Goal: Use online tool/utility: Utilize a website feature to perform a specific function

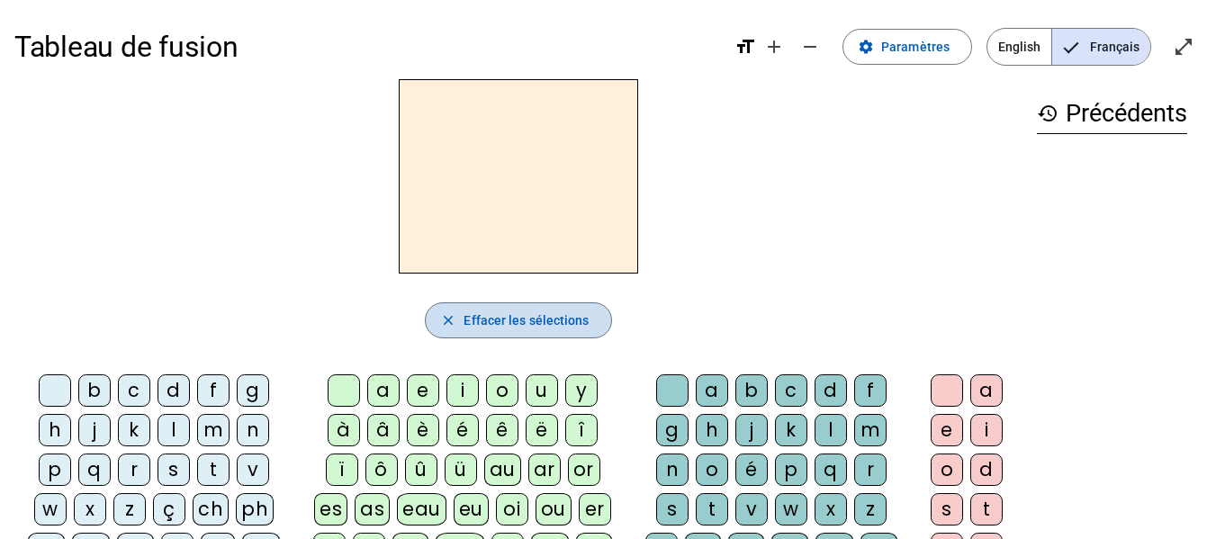
click at [515, 329] on span "Effacer les sélections" at bounding box center [526, 321] width 125 height 22
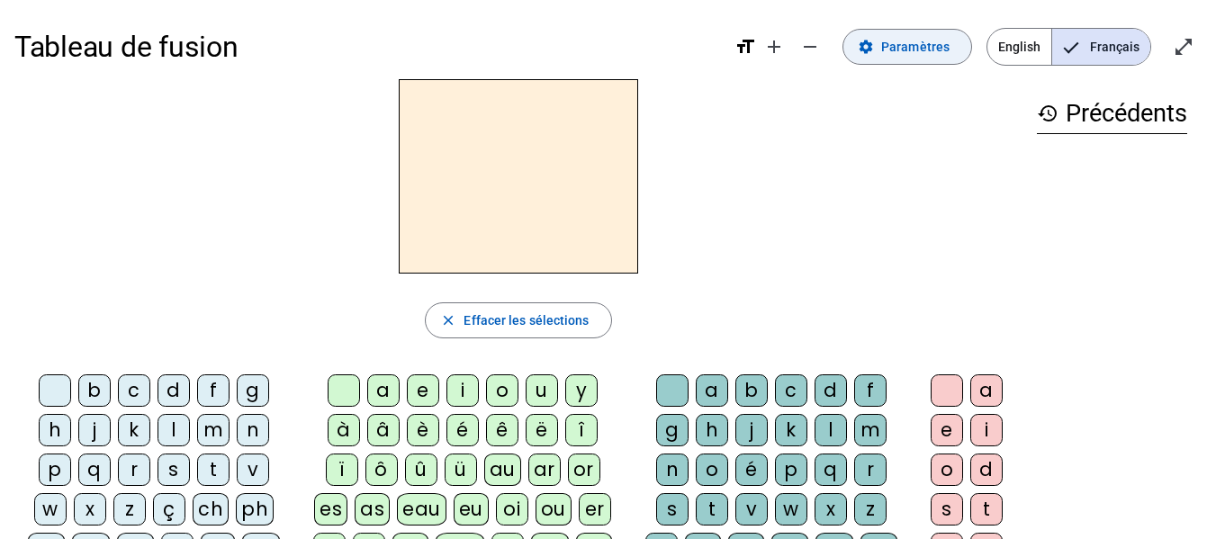
click at [890, 61] on span at bounding box center [908, 46] width 128 height 43
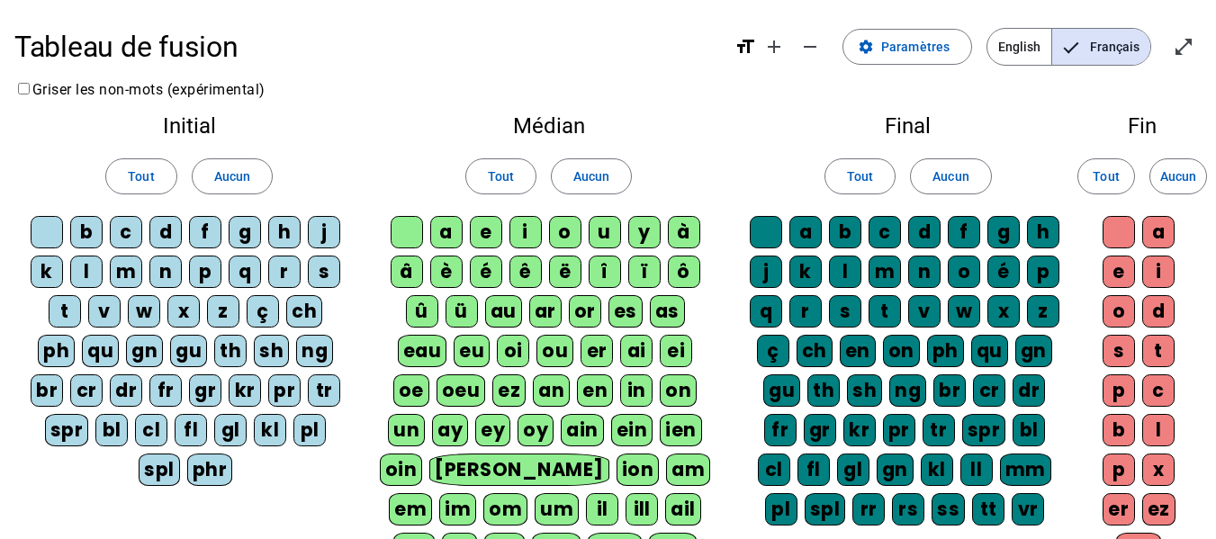
click at [73, 230] on div "b" at bounding box center [86, 232] width 32 height 32
click at [221, 180] on span "Aucun" at bounding box center [232, 177] width 36 height 22
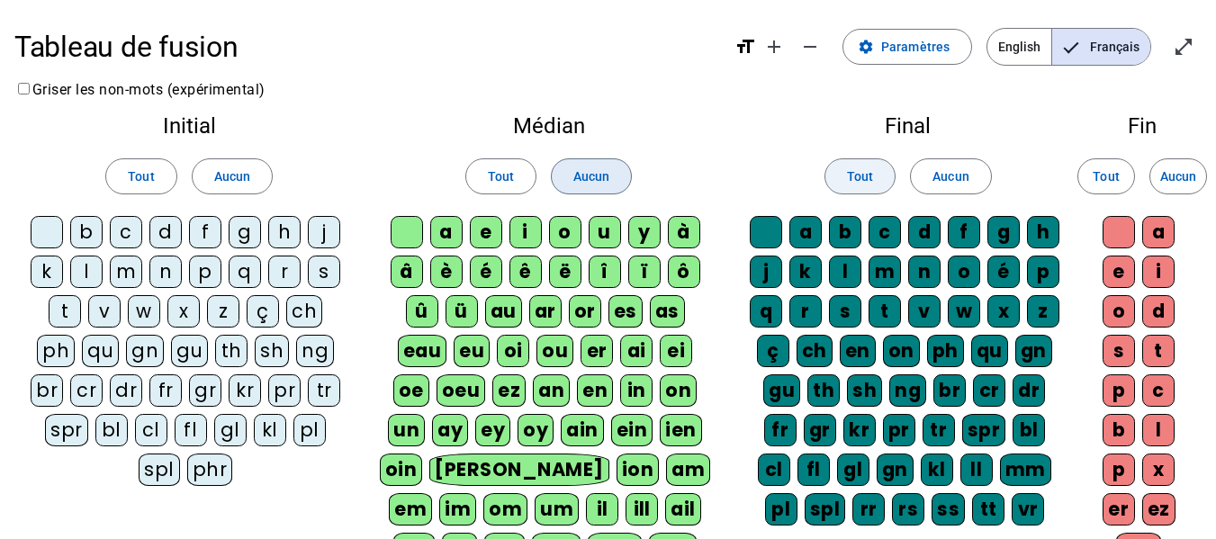
drag, startPoint x: 579, startPoint y: 180, endPoint x: 826, endPoint y: 185, distance: 247.6
click at [580, 180] on span "Aucun" at bounding box center [591, 177] width 36 height 22
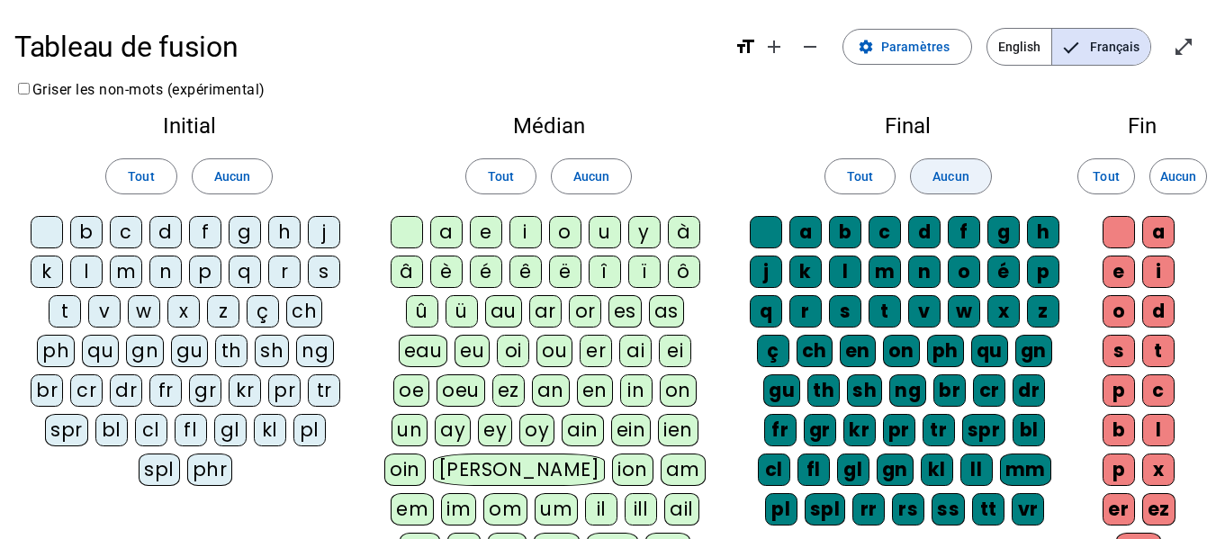
click at [951, 159] on span at bounding box center [950, 176] width 79 height 43
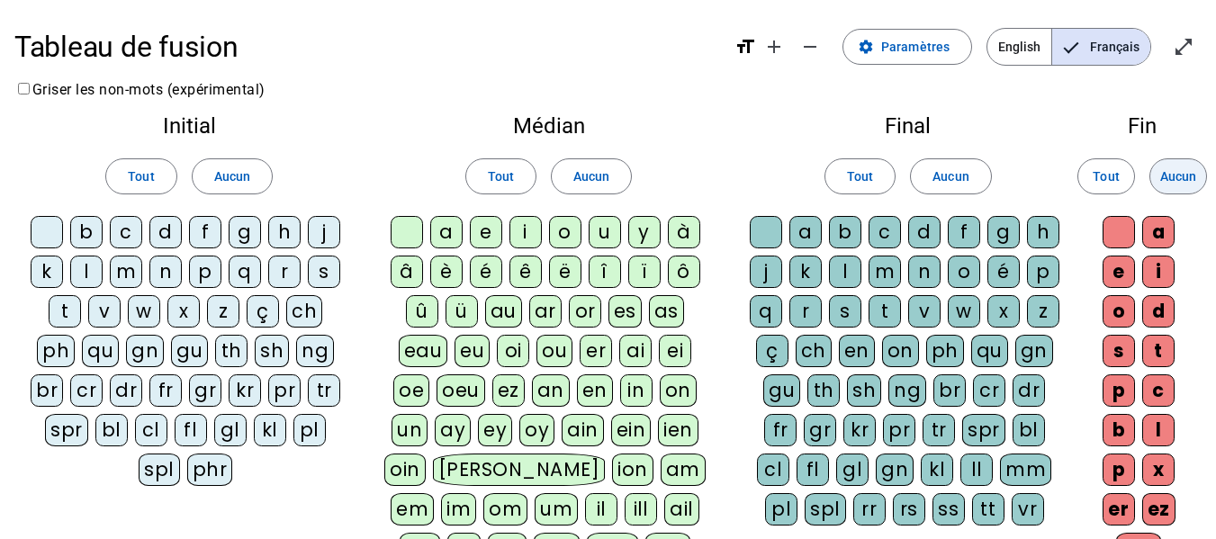
click at [1177, 181] on span "Aucun" at bounding box center [1178, 177] width 36 height 22
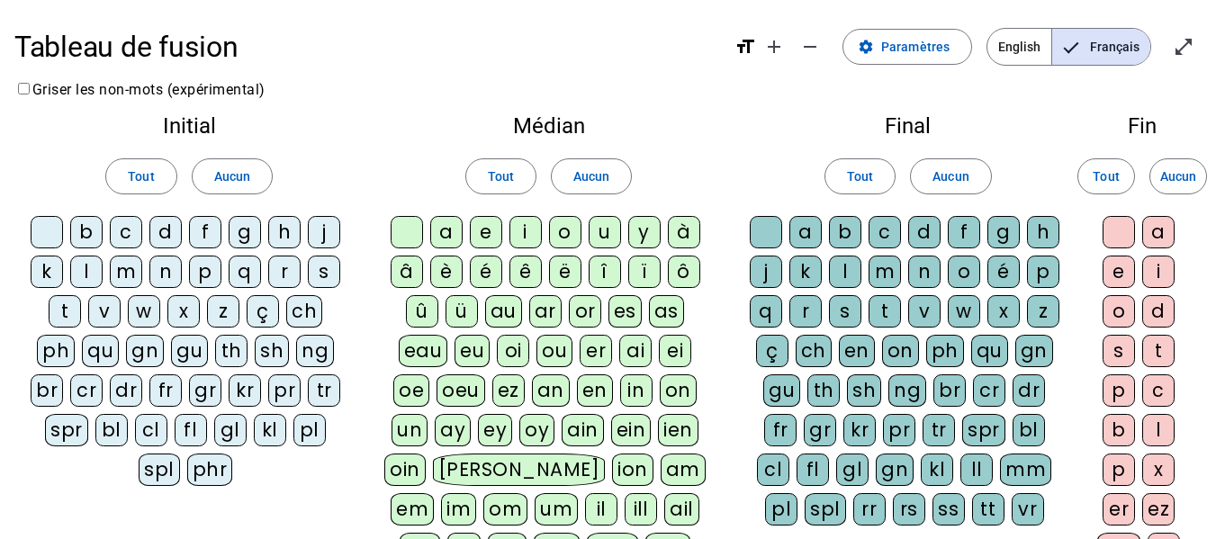
click at [324, 275] on div "s" at bounding box center [324, 272] width 32 height 32
click at [65, 312] on div "t" at bounding box center [65, 311] width 32 height 32
click at [114, 311] on div "v" at bounding box center [104, 311] width 32 height 32
click at [131, 314] on div "w" at bounding box center [144, 311] width 32 height 32
click at [185, 321] on div "x" at bounding box center [183, 311] width 32 height 32
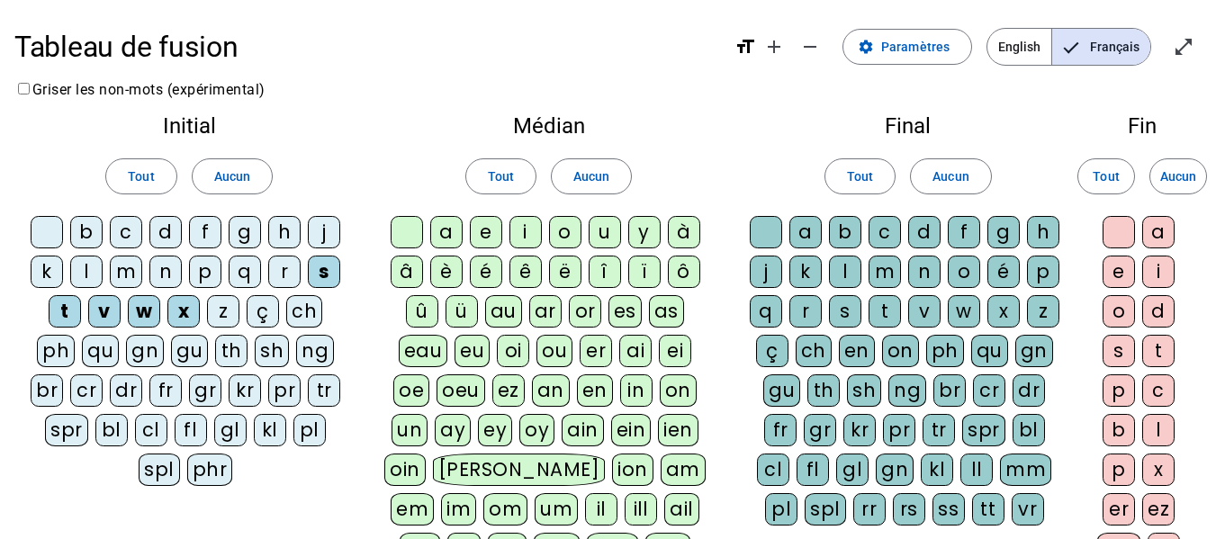
click at [220, 308] on div "z" at bounding box center [223, 311] width 32 height 32
click at [271, 260] on div "r" at bounding box center [284, 272] width 32 height 32
click at [244, 266] on div "q" at bounding box center [245, 272] width 32 height 32
drag, startPoint x: 210, startPoint y: 256, endPoint x: 197, endPoint y: 265, distance: 15.5
click at [209, 256] on div "p" at bounding box center [205, 272] width 32 height 32
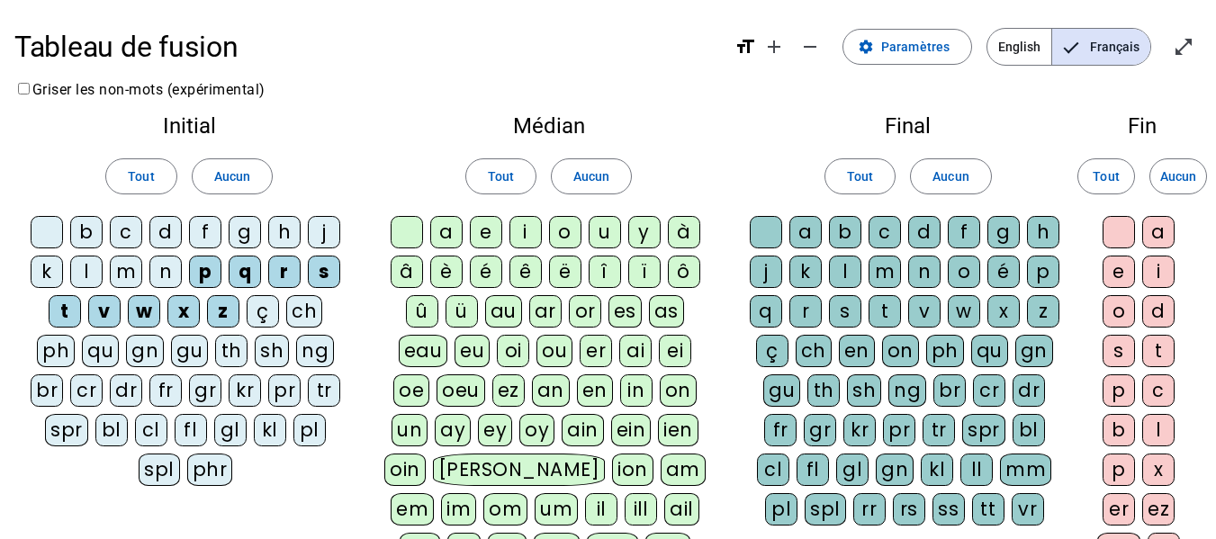
click at [174, 270] on div "n" at bounding box center [165, 272] width 32 height 32
click at [113, 272] on div "m" at bounding box center [126, 272] width 32 height 32
click at [85, 272] on div "l" at bounding box center [86, 272] width 32 height 32
click at [50, 272] on div "k" at bounding box center [47, 272] width 32 height 32
drag, startPoint x: 91, startPoint y: 229, endPoint x: 110, endPoint y: 235, distance: 19.9
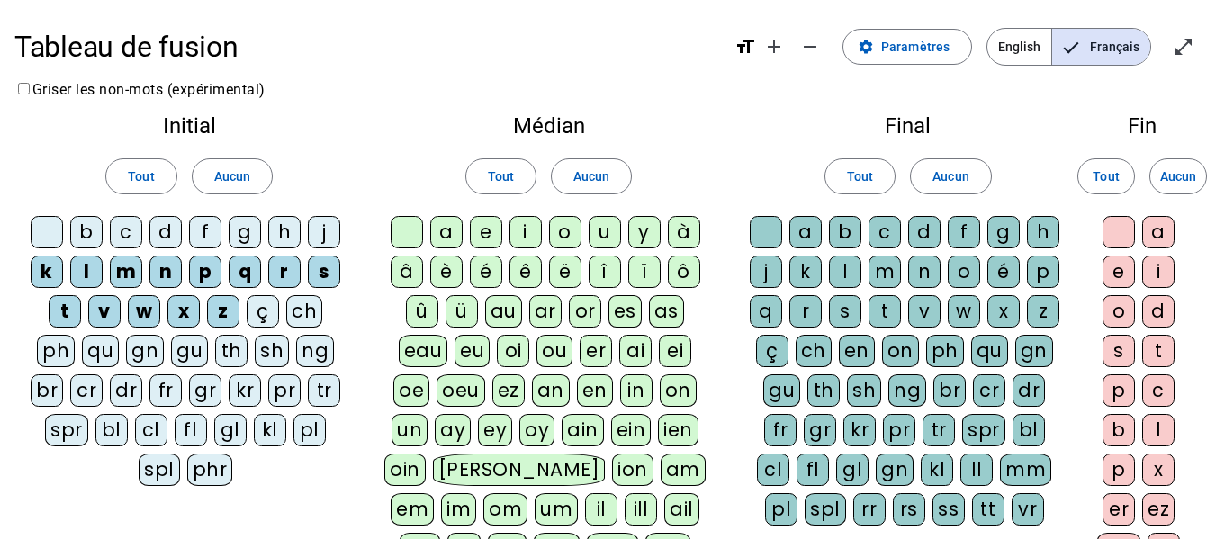
click at [92, 229] on div "b" at bounding box center [86, 232] width 32 height 32
click at [127, 235] on div "c" at bounding box center [126, 232] width 32 height 32
click at [160, 238] on div "d" at bounding box center [165, 232] width 32 height 32
click at [205, 231] on div "f" at bounding box center [205, 232] width 32 height 32
click at [243, 228] on div "g" at bounding box center [245, 232] width 32 height 32
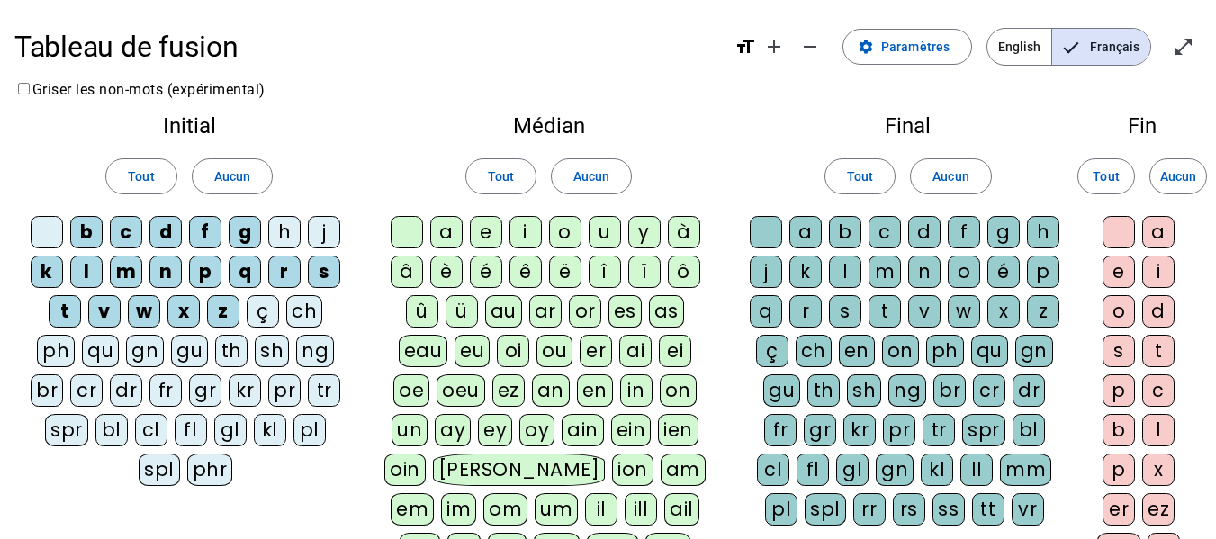
click at [275, 242] on div "h" at bounding box center [284, 232] width 32 height 32
click at [326, 243] on div "j" at bounding box center [324, 232] width 32 height 32
click at [523, 230] on div "i" at bounding box center [526, 232] width 32 height 32
click at [485, 232] on div "e" at bounding box center [486, 232] width 32 height 32
click at [600, 237] on div "u" at bounding box center [605, 232] width 32 height 32
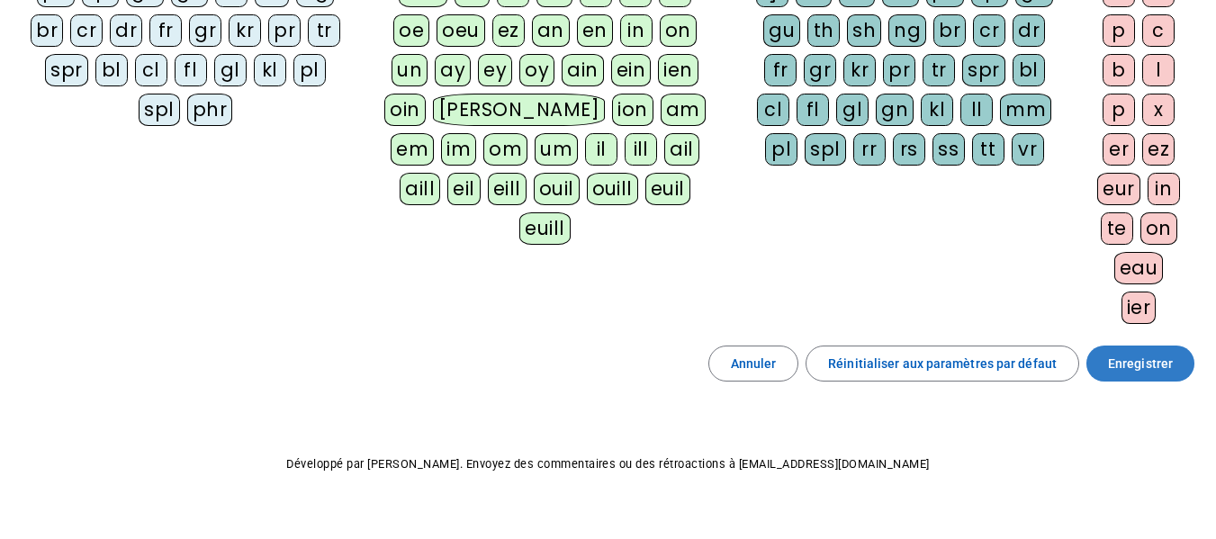
click at [1160, 351] on span at bounding box center [1141, 363] width 108 height 43
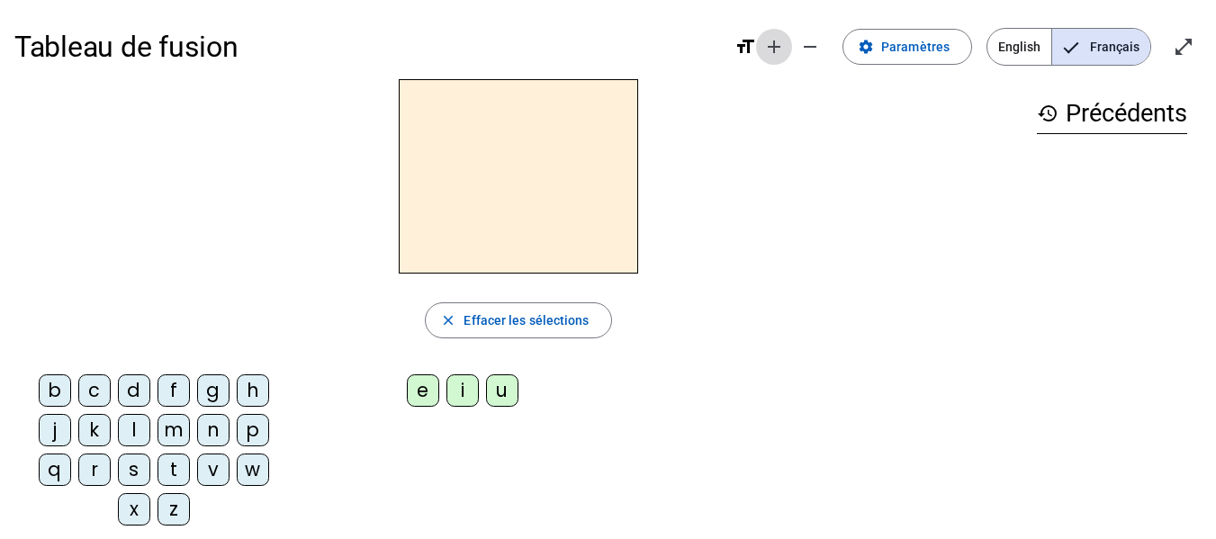
click at [775, 44] on mat-icon "add" at bounding box center [774, 47] width 22 height 22
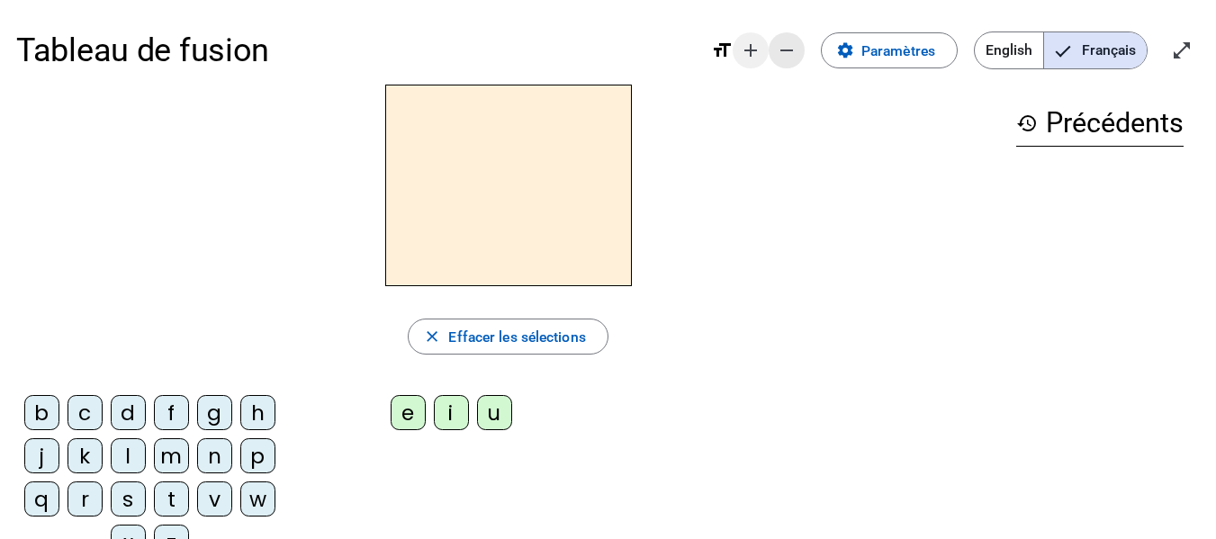
click at [776, 44] on mat-icon "remove" at bounding box center [787, 51] width 22 height 22
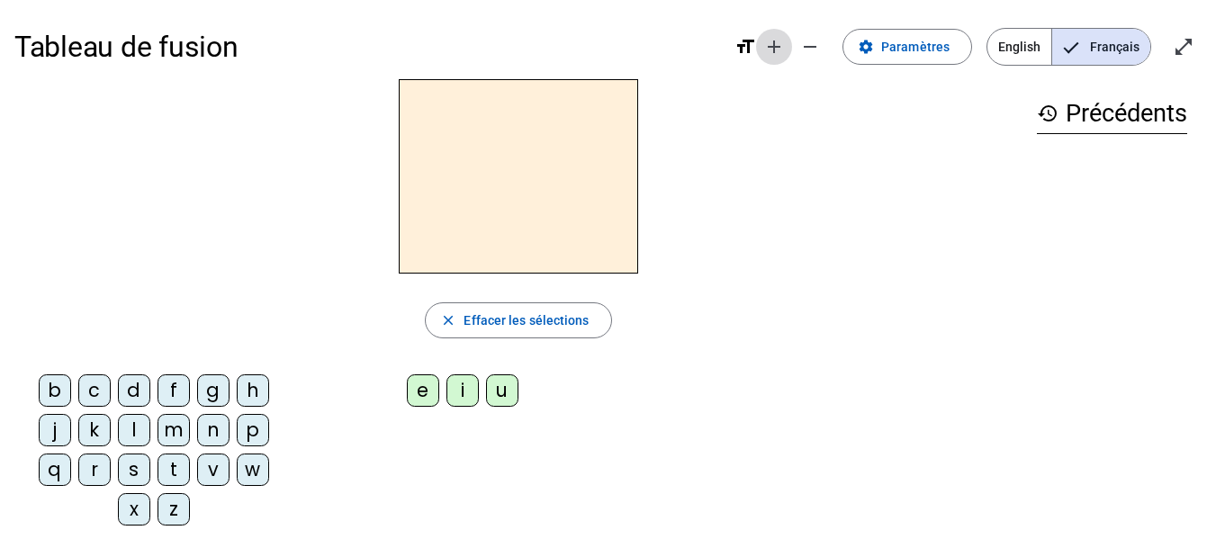
click at [775, 44] on mat-icon "add" at bounding box center [774, 47] width 22 height 22
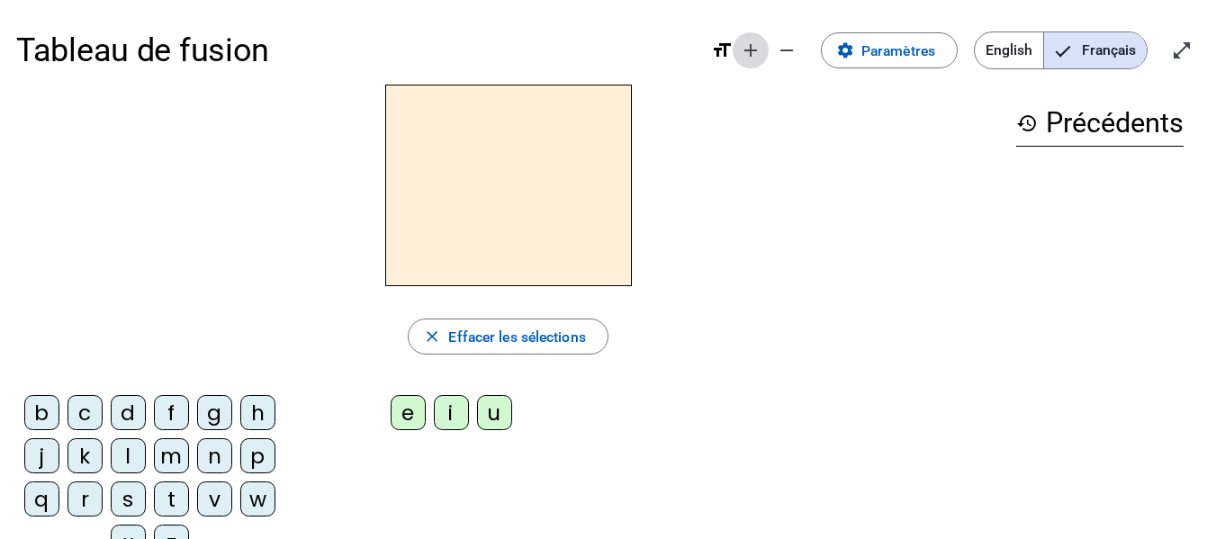
click at [742, 55] on mat-icon "add" at bounding box center [751, 51] width 22 height 22
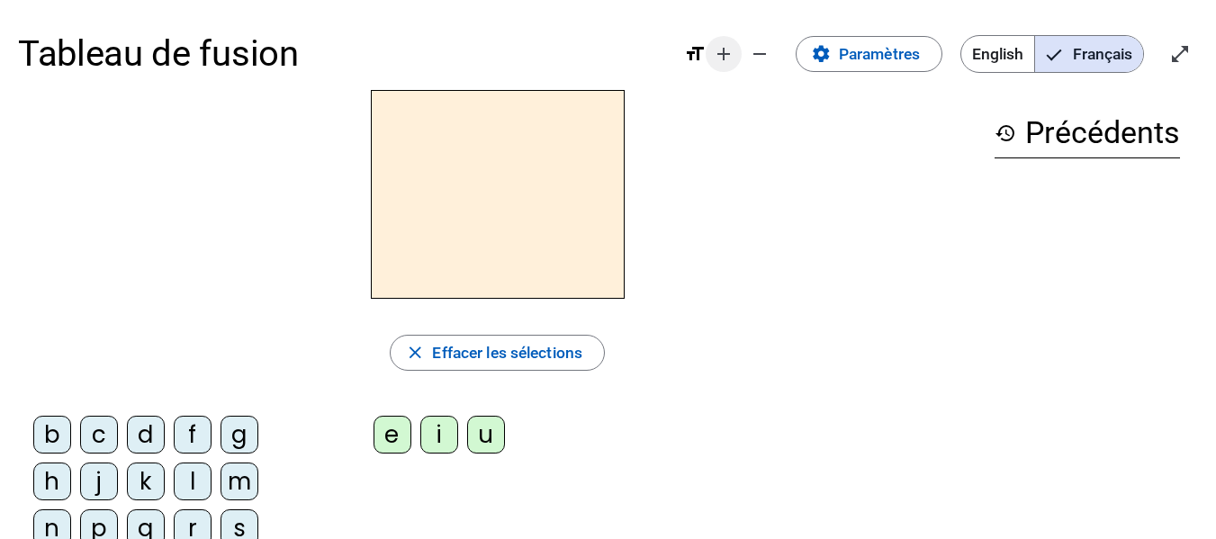
click at [722, 55] on mat-icon "add" at bounding box center [724, 54] width 22 height 22
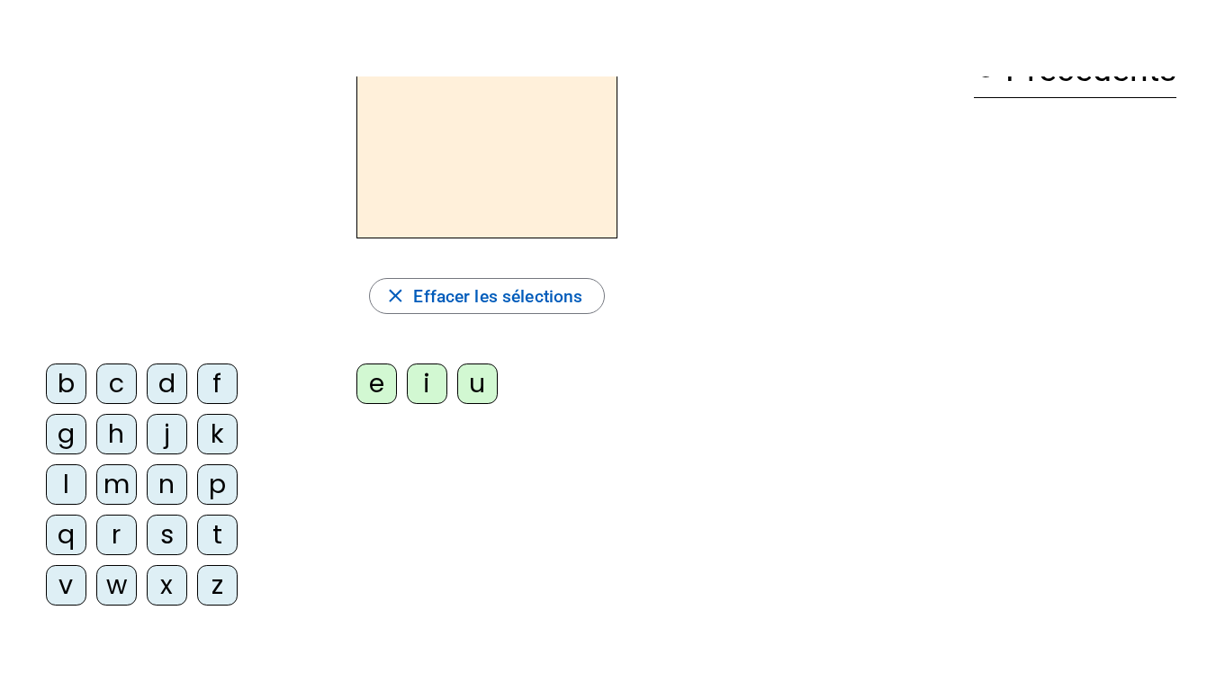
scroll to position [145, 0]
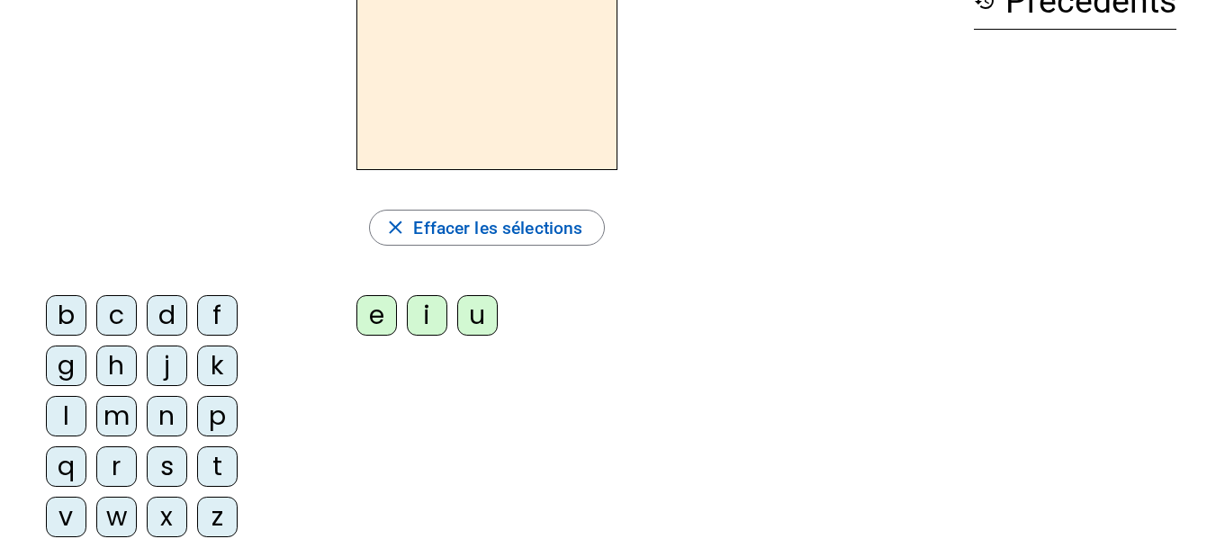
click at [165, 468] on div "s" at bounding box center [167, 467] width 41 height 41
click at [439, 321] on div "i" at bounding box center [427, 315] width 41 height 41
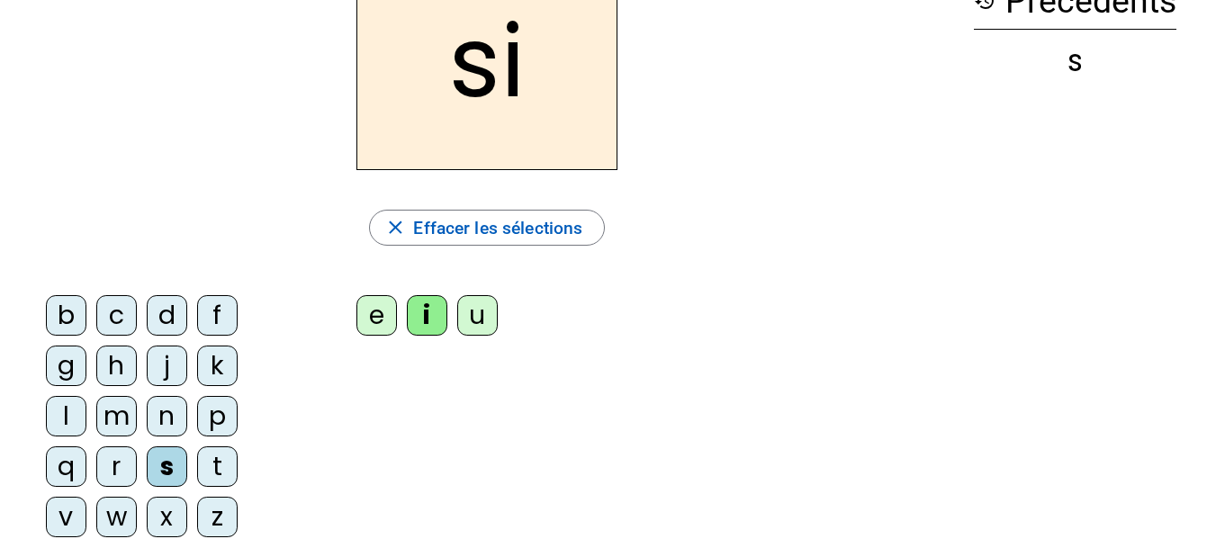
click at [158, 342] on letter-bubble "d" at bounding box center [172, 320] width 50 height 50
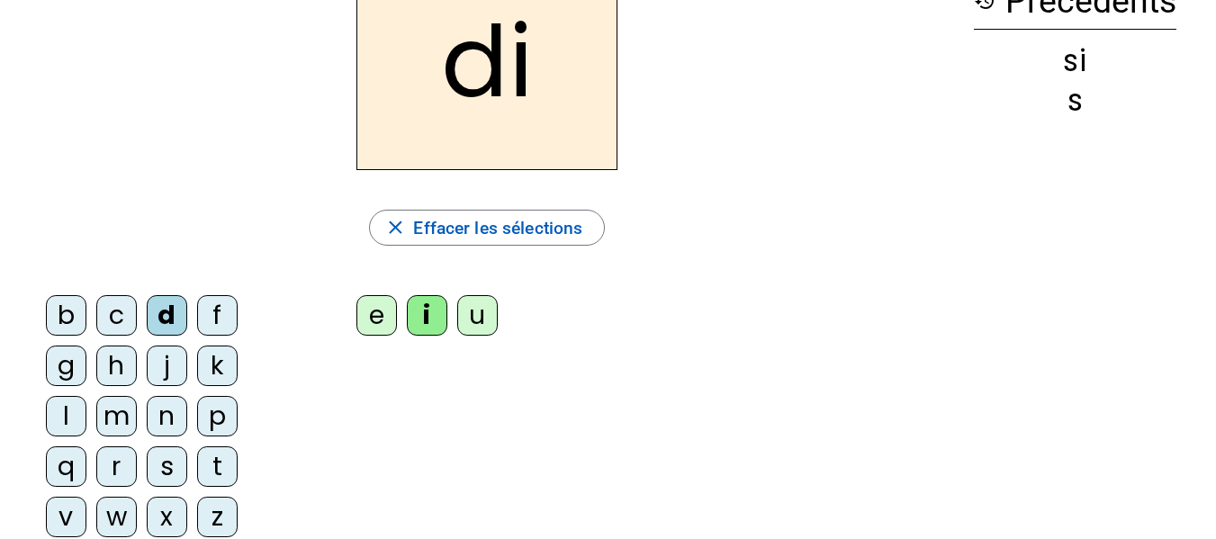
click at [153, 349] on div "j" at bounding box center [167, 366] width 41 height 41
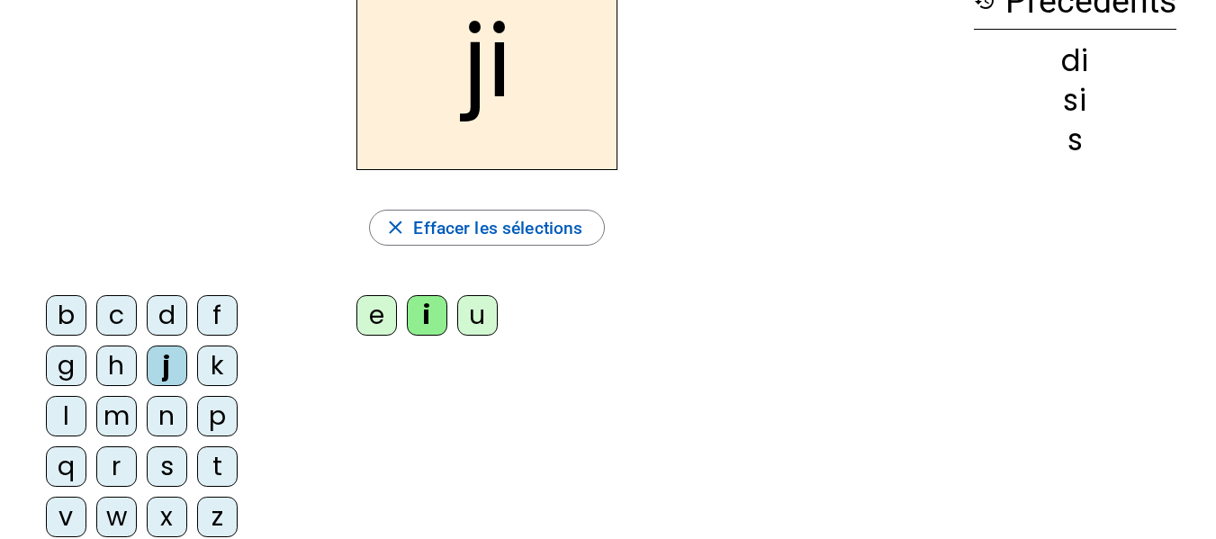
click at [153, 348] on div "j" at bounding box center [167, 366] width 41 height 41
click at [164, 420] on div "n" at bounding box center [167, 416] width 41 height 41
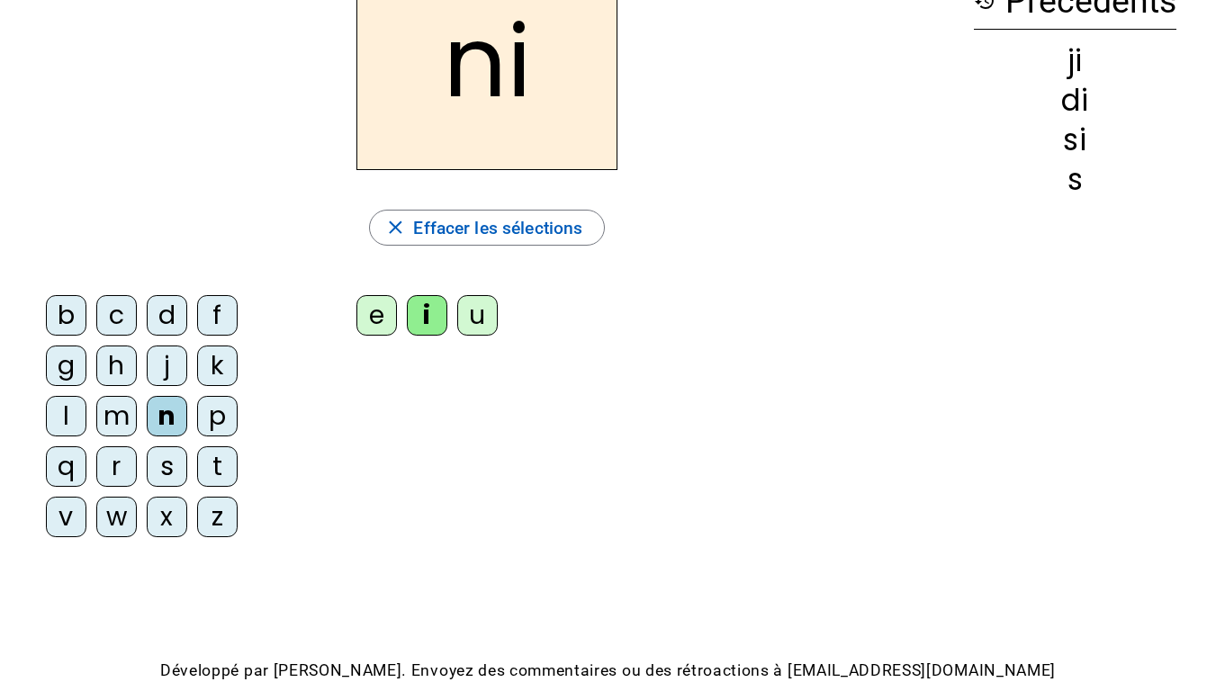
click at [204, 371] on div "k" at bounding box center [217, 366] width 41 height 41
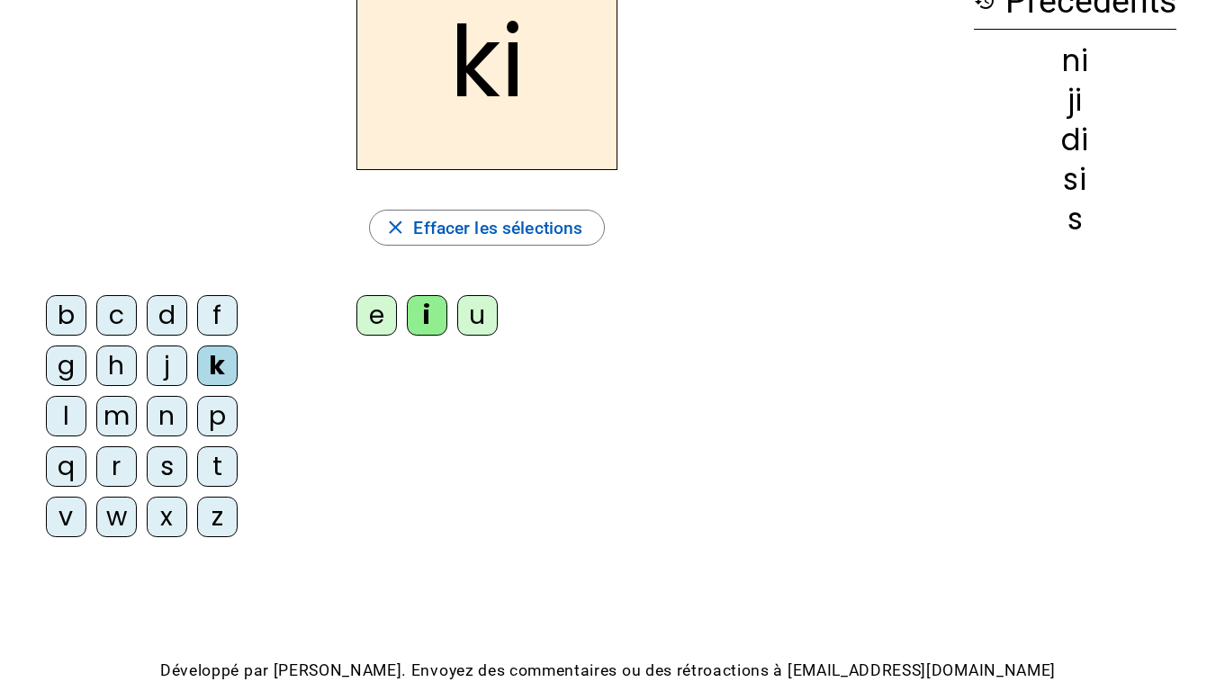
click at [162, 422] on div "n" at bounding box center [167, 416] width 41 height 41
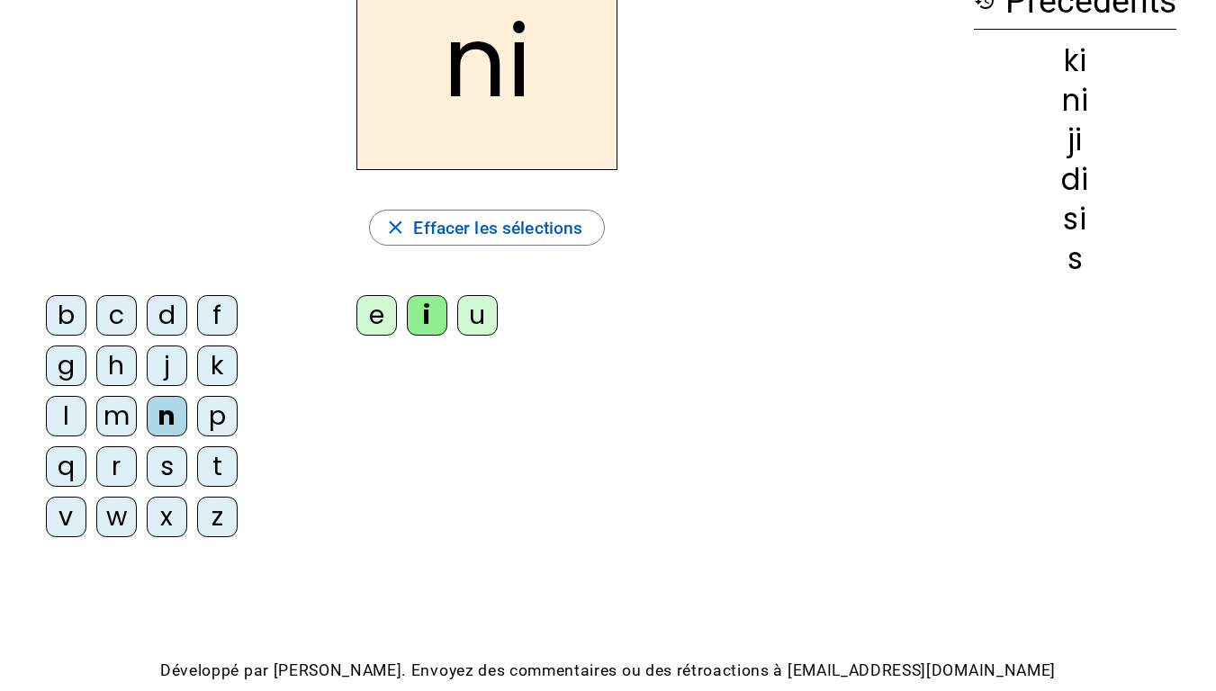
scroll to position [55, 0]
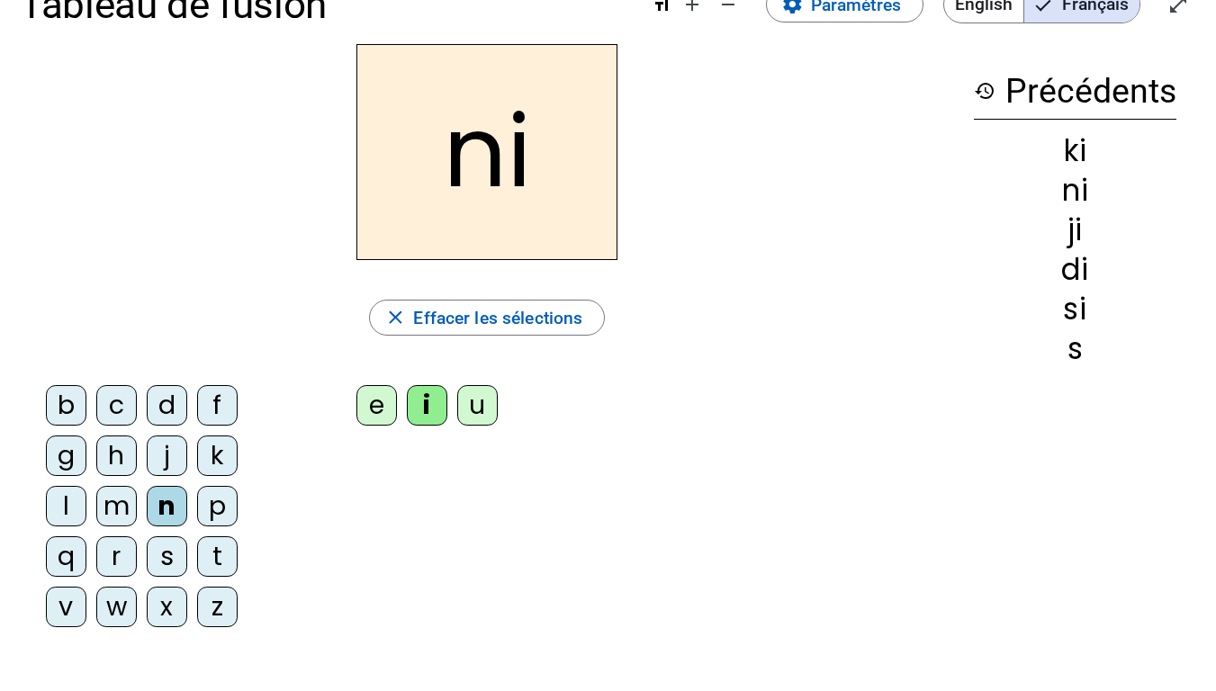
click at [359, 399] on div "e" at bounding box center [377, 405] width 41 height 41
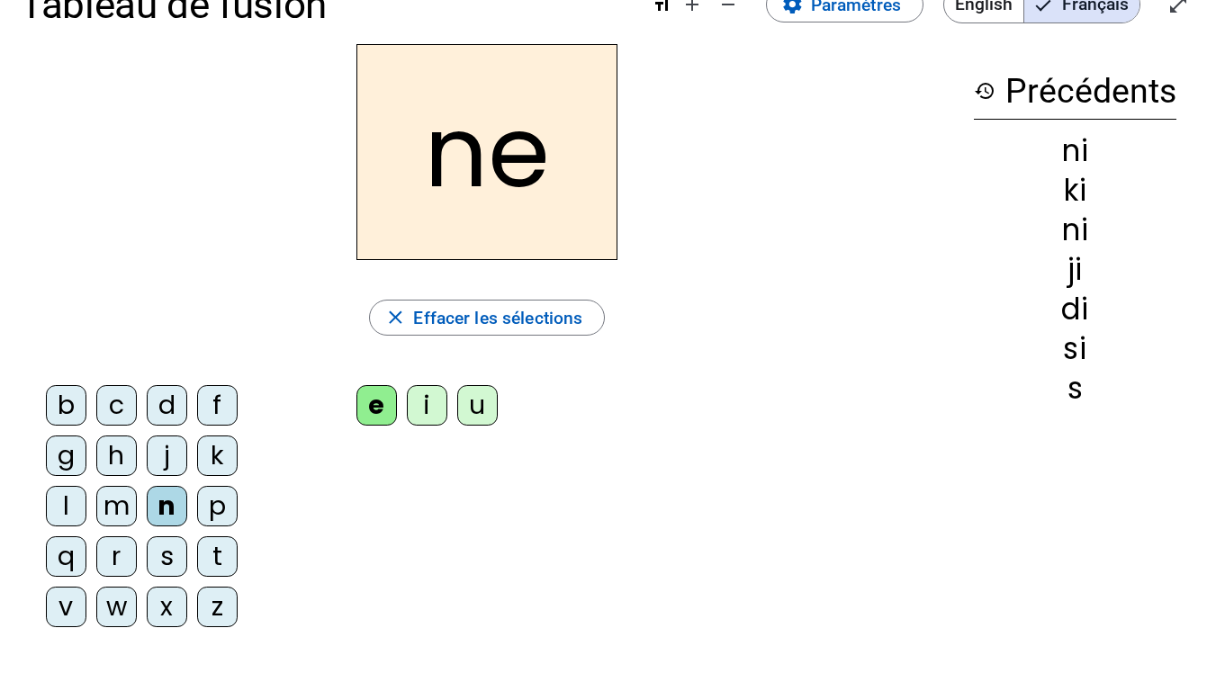
click at [152, 518] on div "n" at bounding box center [167, 506] width 41 height 41
click at [159, 515] on div "n" at bounding box center [167, 506] width 41 height 41
click at [158, 486] on div "n" at bounding box center [167, 506] width 41 height 41
click at [162, 519] on div "n" at bounding box center [167, 506] width 41 height 41
click at [164, 538] on div "s" at bounding box center [167, 557] width 41 height 41
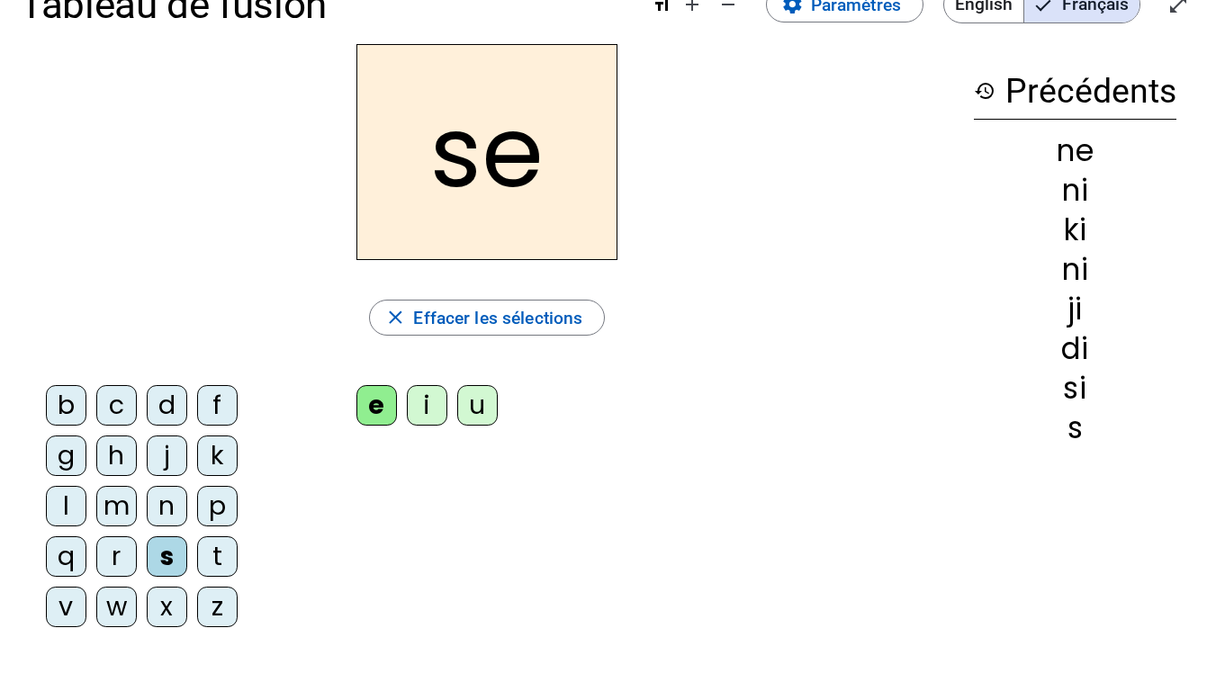
click at [205, 473] on div "k" at bounding box center [217, 456] width 41 height 41
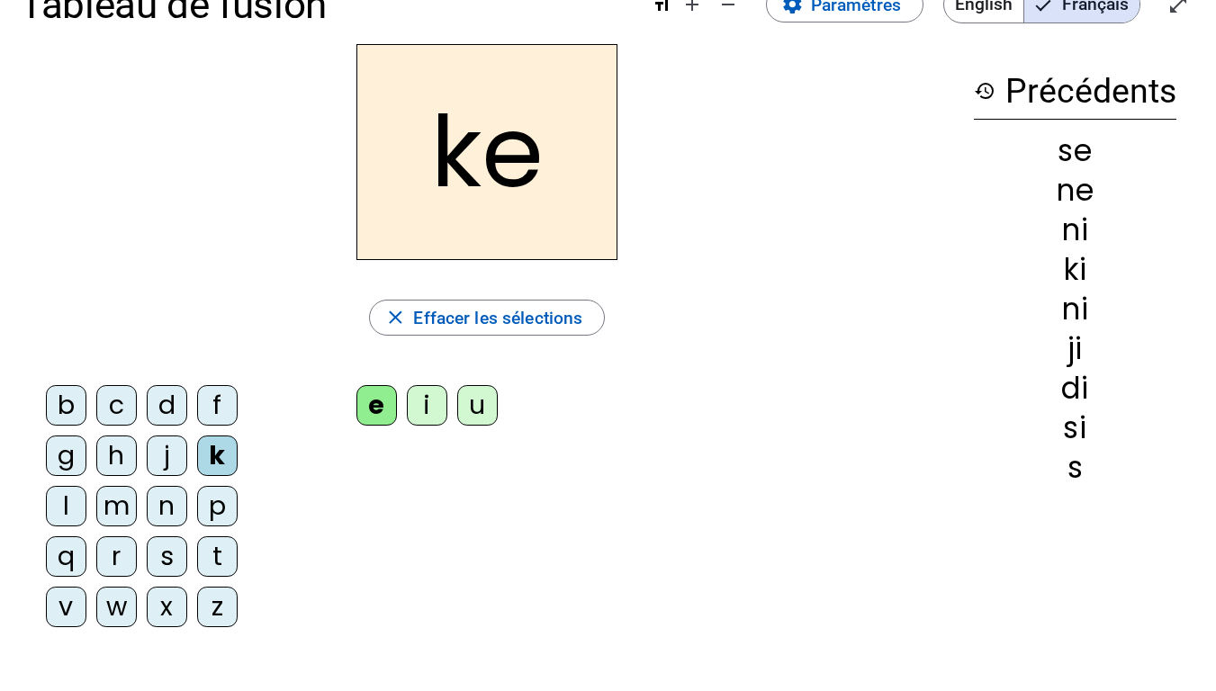
click at [204, 472] on div "k" at bounding box center [217, 456] width 41 height 41
click at [278, 538] on div "b c d f g h j k l m n p q r s t v w x z e i u" at bounding box center [487, 511] width 935 height 272
click at [197, 538] on letter-bubble "t" at bounding box center [222, 562] width 50 height 50
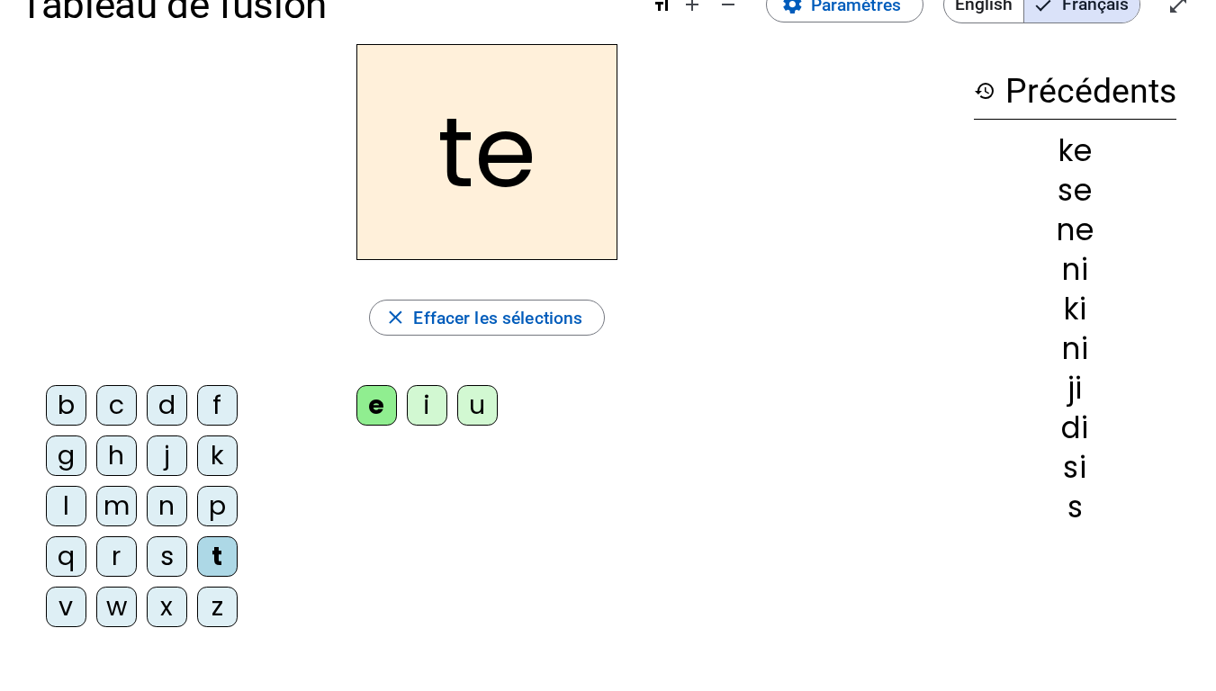
click at [160, 438] on div "j" at bounding box center [167, 456] width 41 height 41
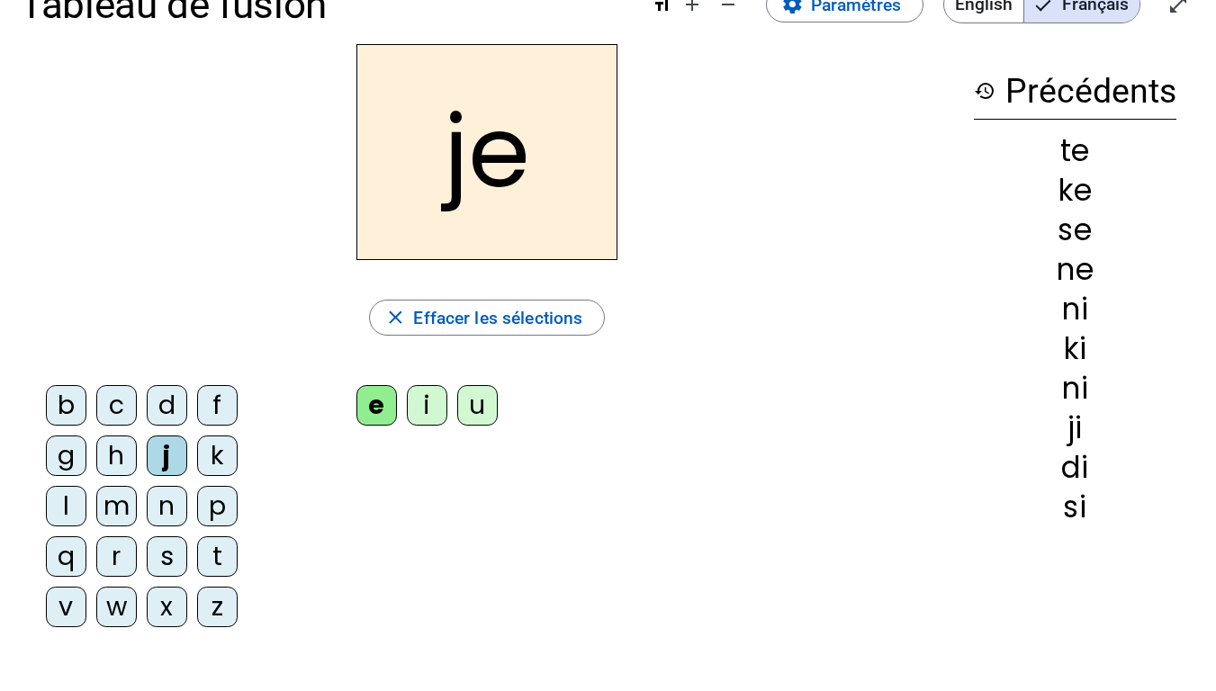
click at [162, 401] on div "d" at bounding box center [167, 405] width 41 height 41
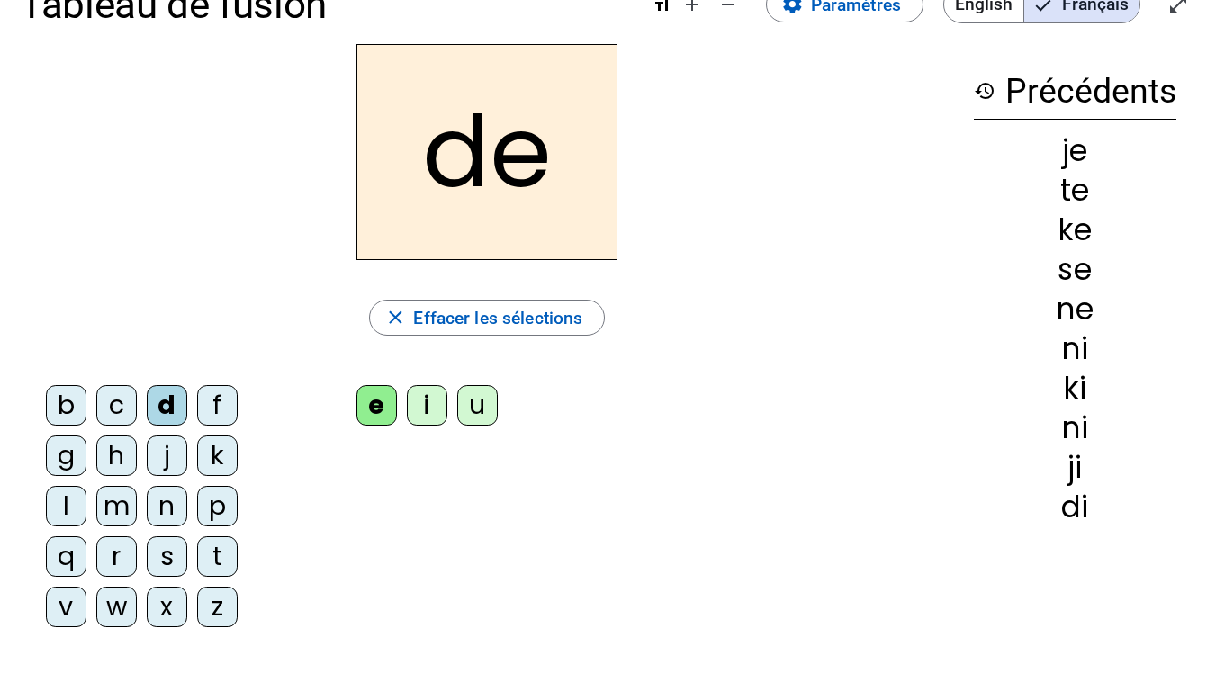
click at [468, 362] on div "de close Effacer les sélections b c d f g h j k l m n p q r s t v w x z e i u" at bounding box center [487, 345] width 935 height 603
click at [459, 372] on div "de close Effacer les sélections b c d f g h j k l m n p q r s t v w x z e i u" at bounding box center [487, 345] width 935 height 603
click at [462, 392] on div "u" at bounding box center [477, 405] width 41 height 41
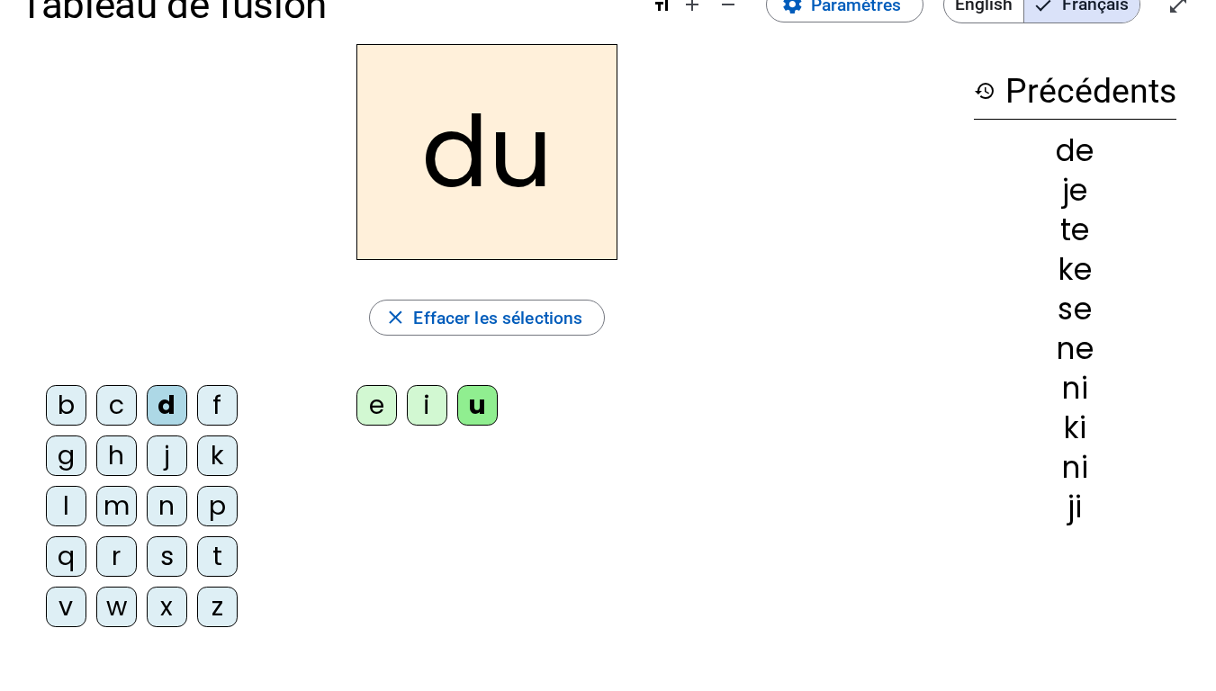
click at [167, 474] on div "j" at bounding box center [167, 456] width 41 height 41
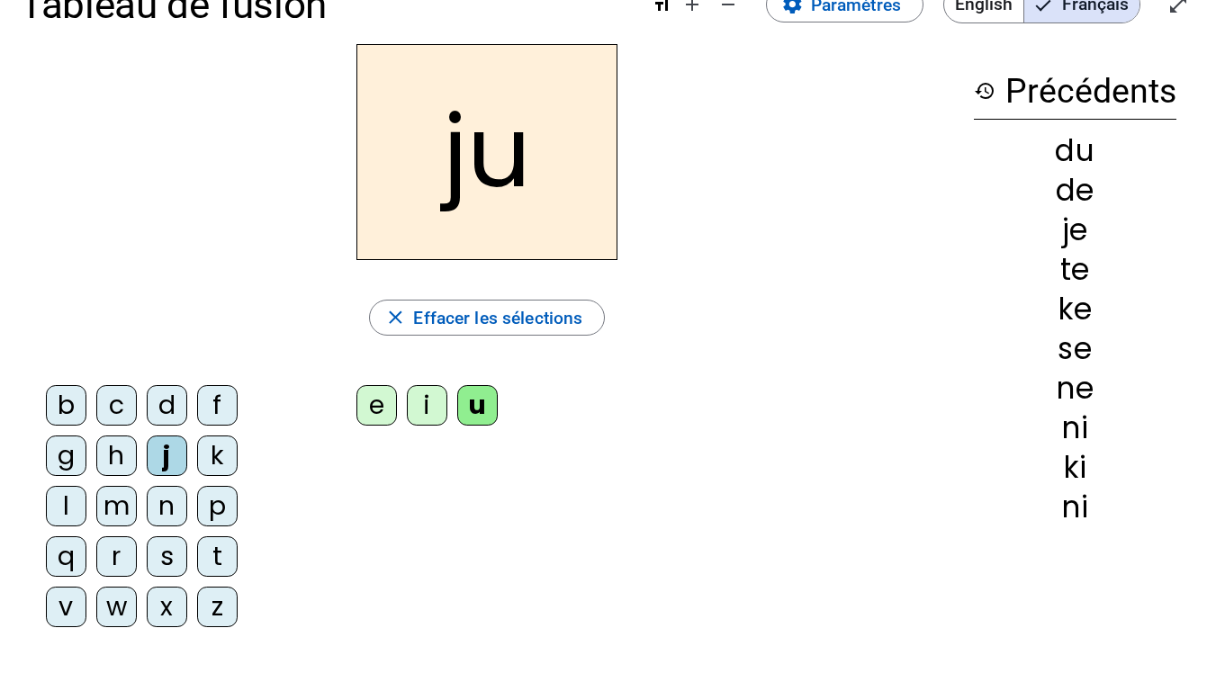
click at [159, 513] on div "n" at bounding box center [167, 506] width 41 height 41
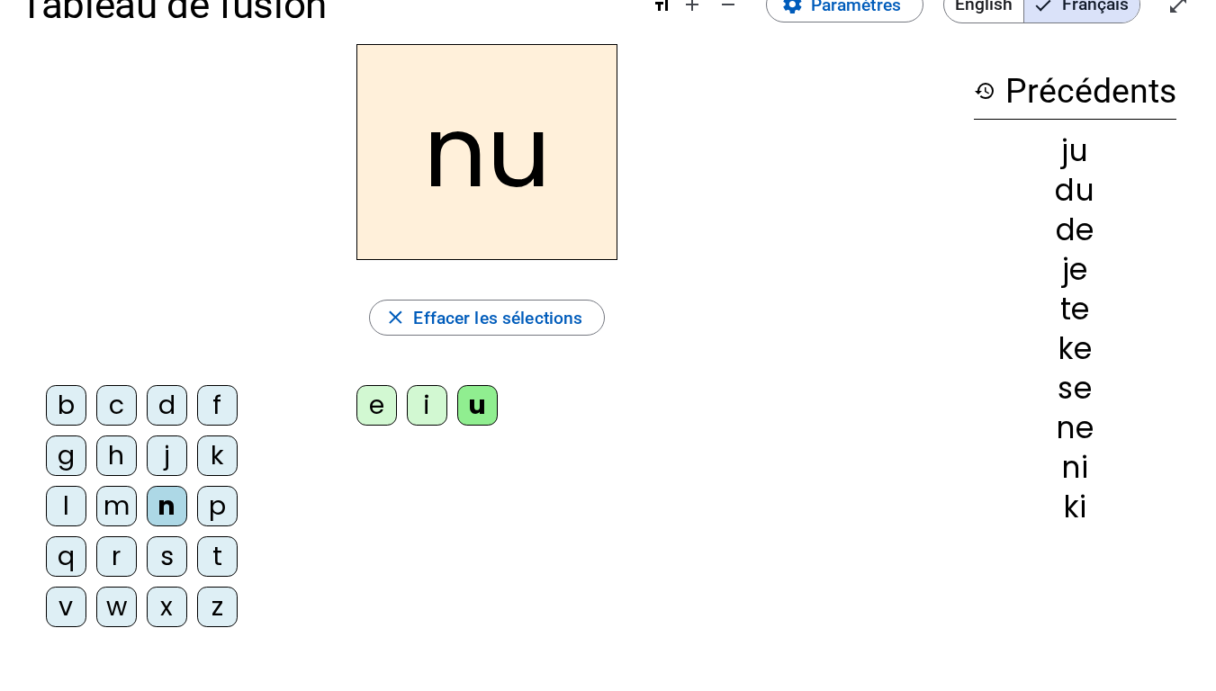
click at [158, 514] on div "n" at bounding box center [167, 506] width 41 height 41
click at [158, 506] on div "n" at bounding box center [167, 506] width 41 height 41
click at [154, 491] on div "n" at bounding box center [167, 506] width 41 height 41
click at [160, 492] on div "n" at bounding box center [167, 506] width 41 height 41
click at [161, 538] on div "s" at bounding box center [167, 557] width 41 height 41
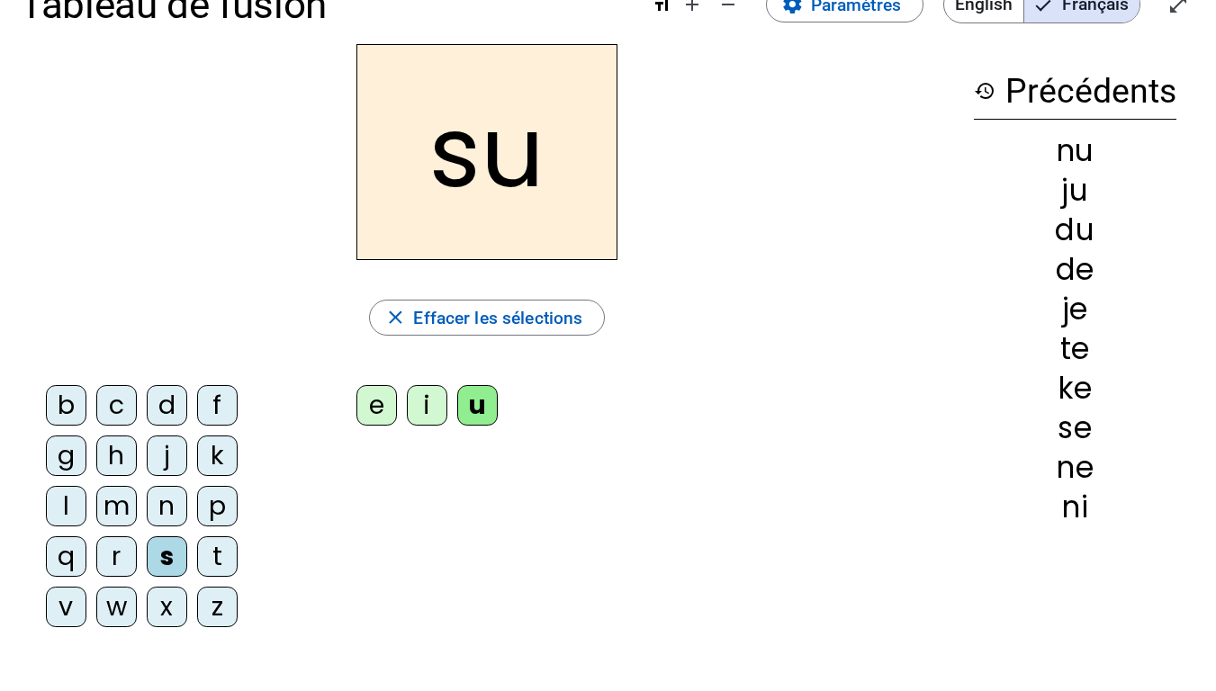
click at [63, 472] on div "g" at bounding box center [66, 456] width 41 height 41
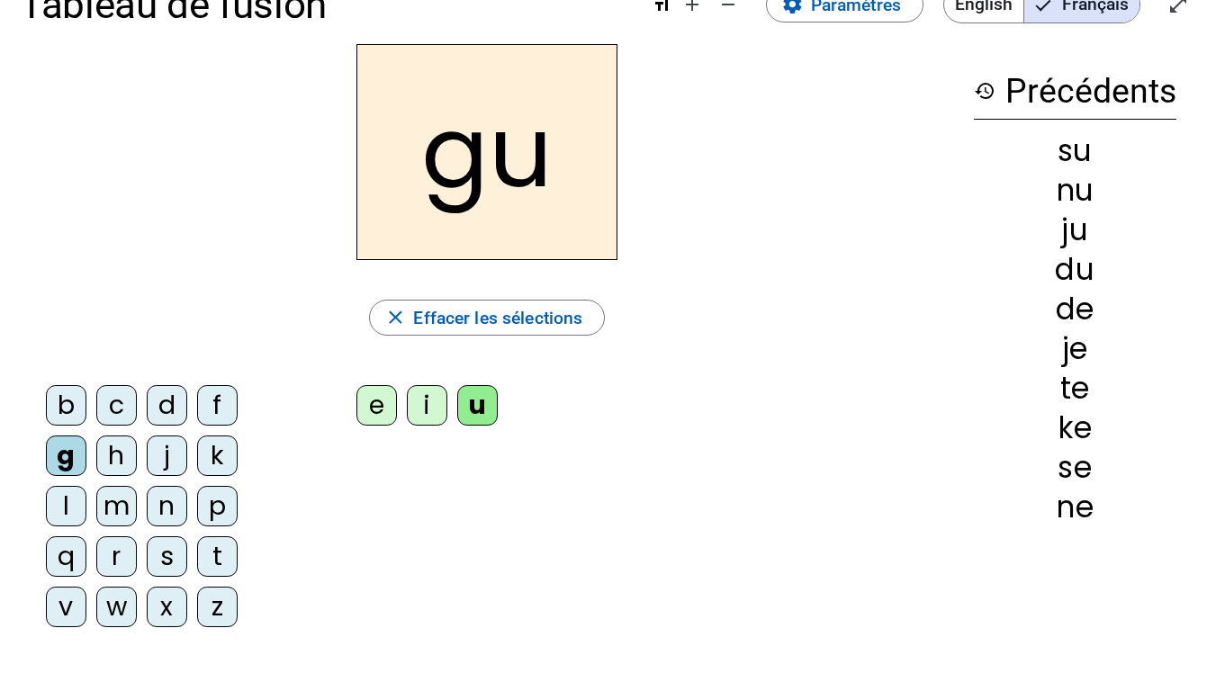
click at [54, 503] on div "l" at bounding box center [66, 506] width 41 height 41
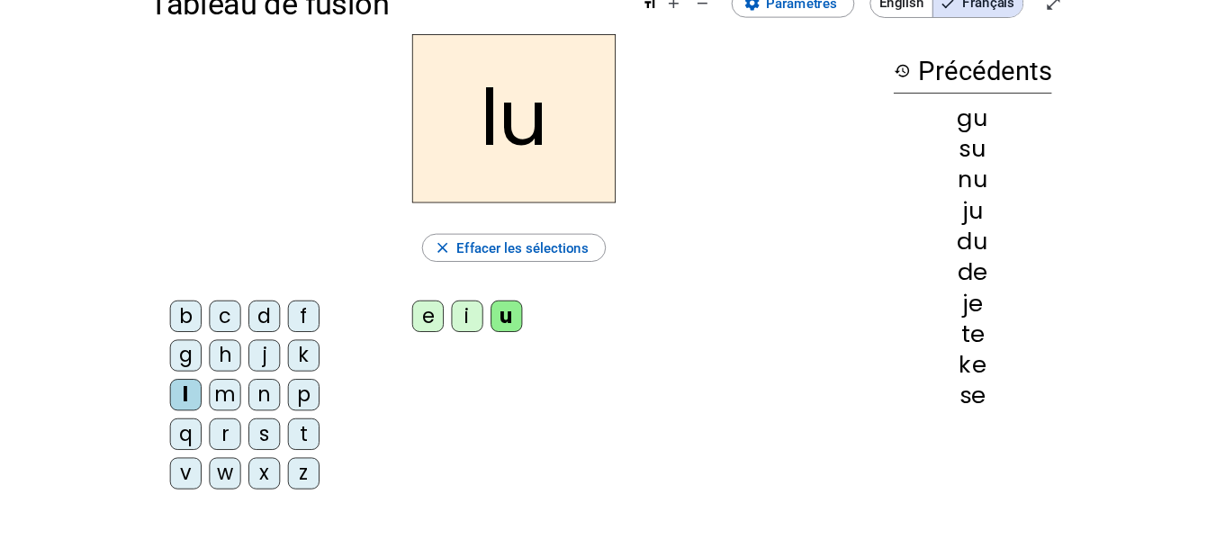
scroll to position [0, 0]
